Goal: Task Accomplishment & Management: Manage account settings

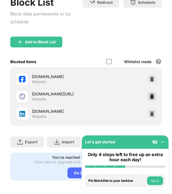
click at [152, 96] on img at bounding box center [152, 96] width 5 height 5
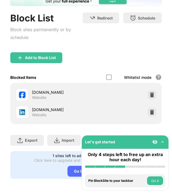
scroll to position [38, 0]
